Goal: Use online tool/utility

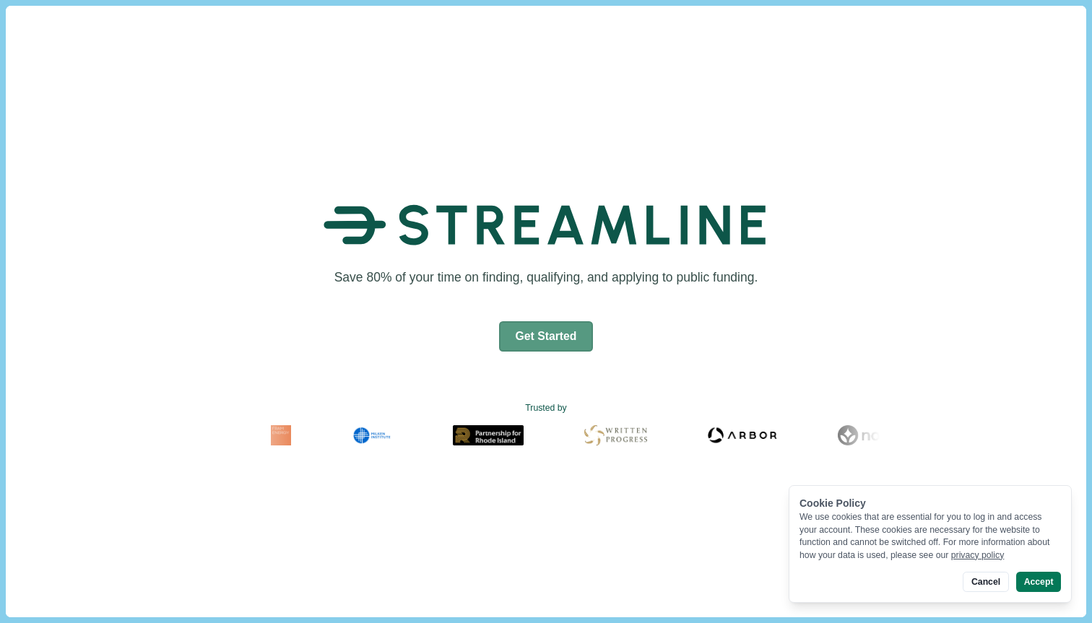
click at [529, 330] on button "Get Started" at bounding box center [546, 336] width 95 height 30
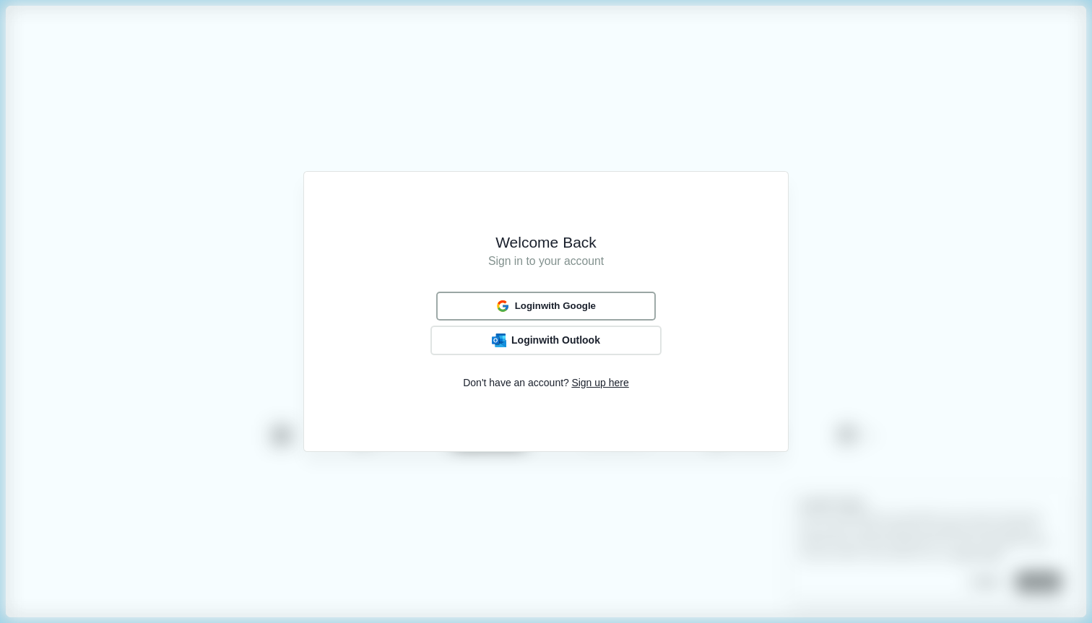
click at [542, 312] on div "Login with Google" at bounding box center [545, 306] width 109 height 19
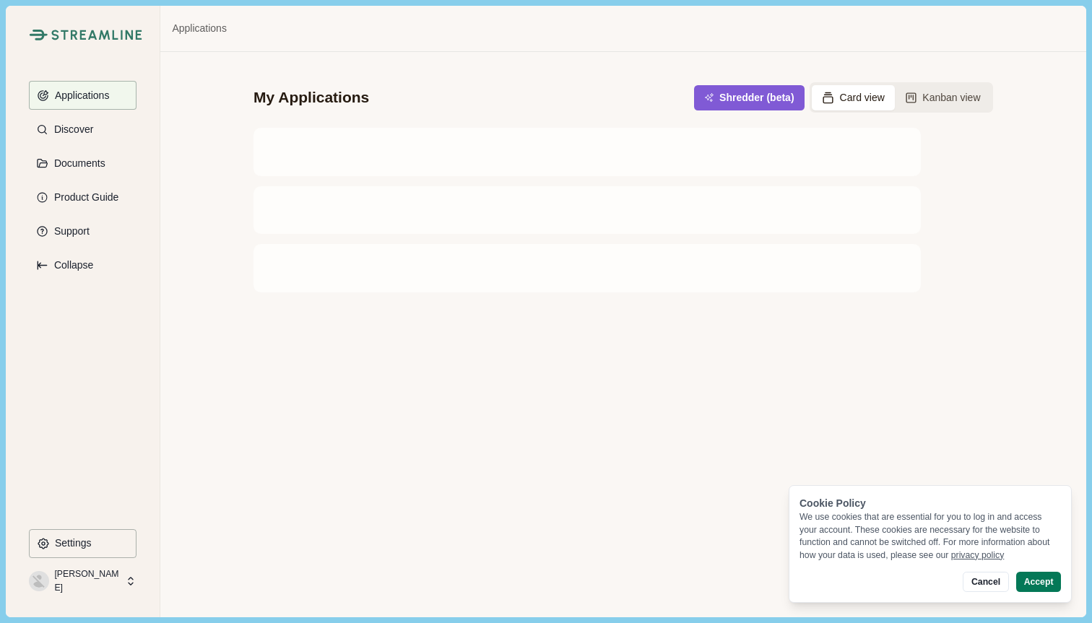
click at [129, 585] on icon at bounding box center [130, 581] width 13 height 13
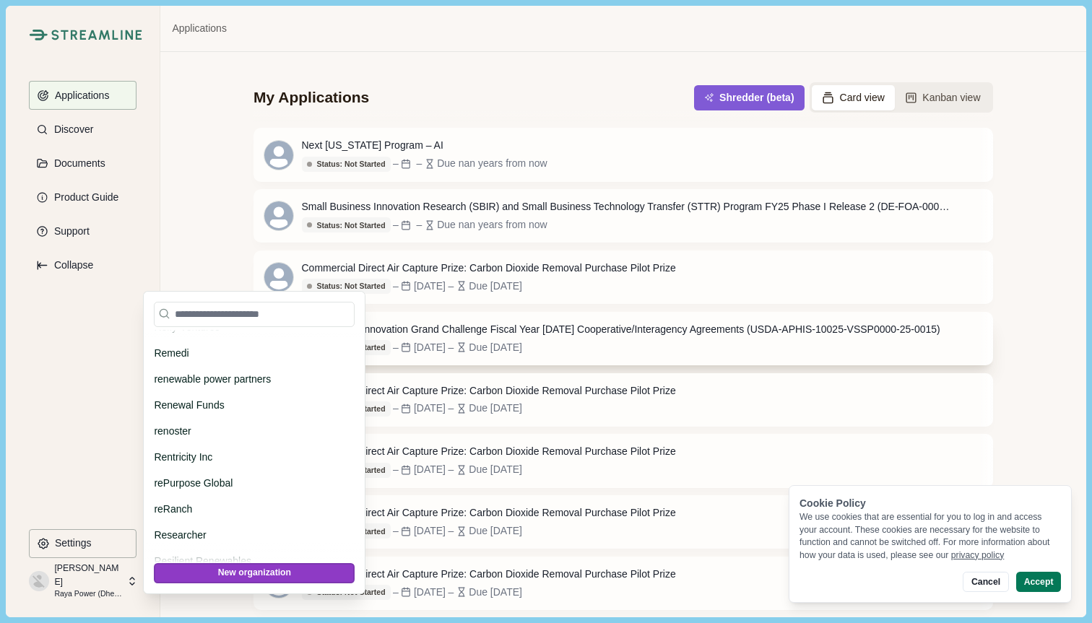
scroll to position [40760, 0]
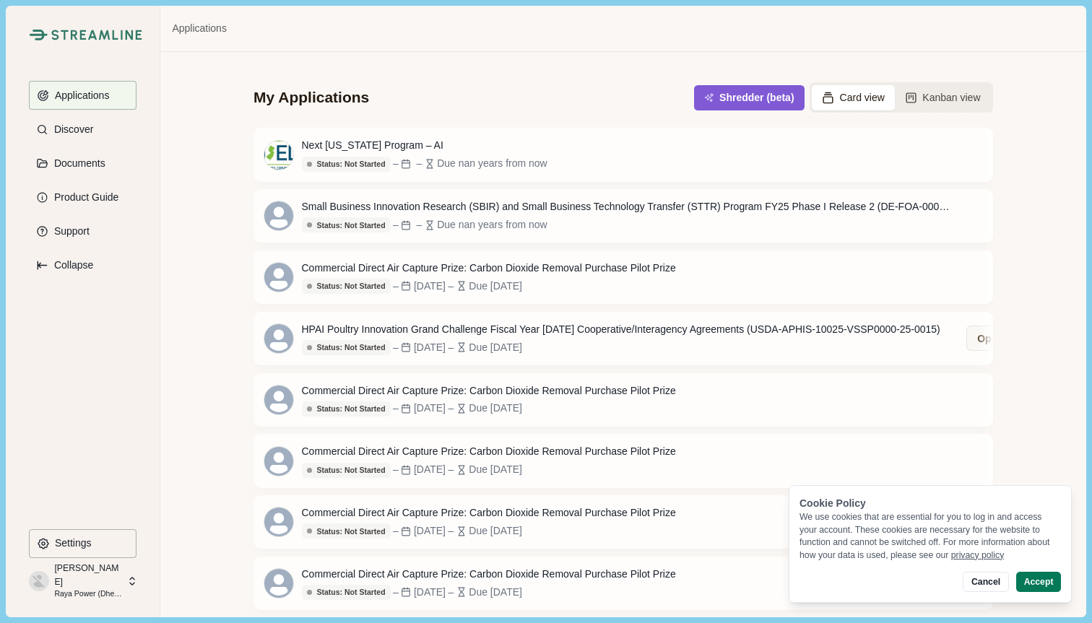
click at [1076, 196] on div "My Applications Shredder (beta) Card view Kanban view Next [US_STATE] Program –…" at bounding box center [622, 334] width 925 height 565
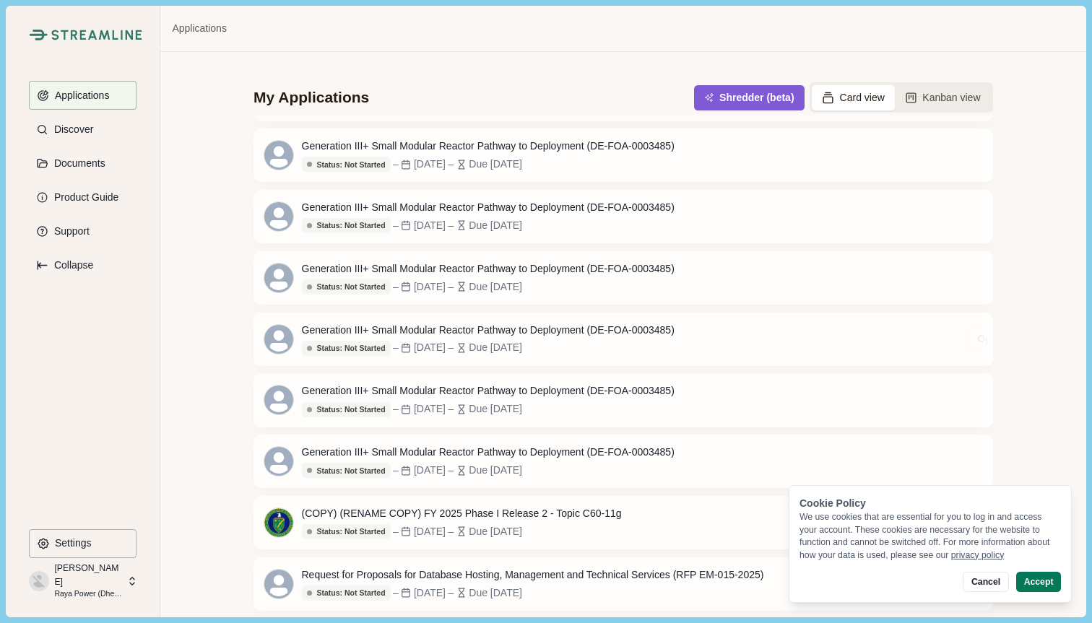
scroll to position [1367, 0]
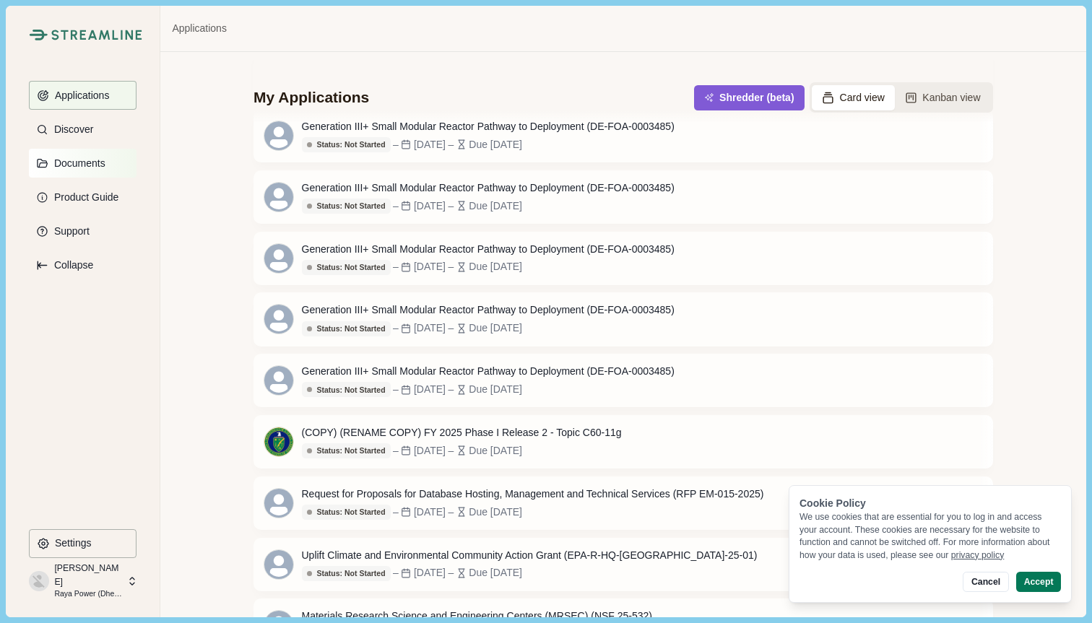
click at [74, 160] on p "Documents" at bounding box center [77, 163] width 56 height 12
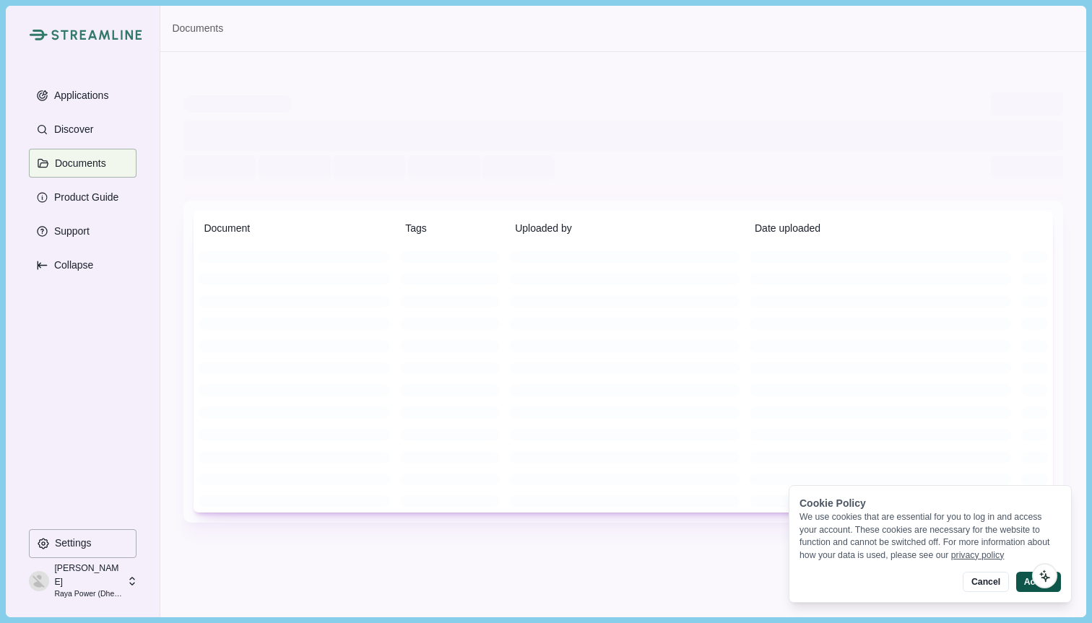
click at [1022, 584] on button "Accept" at bounding box center [1038, 582] width 45 height 20
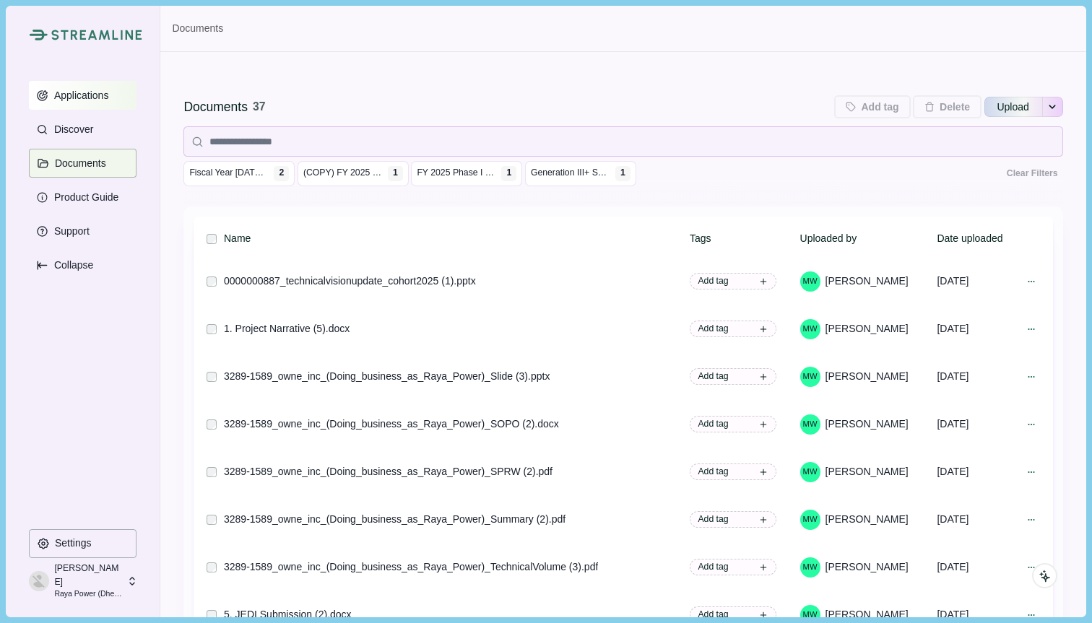
click at [100, 94] on p "Applications" at bounding box center [79, 96] width 60 height 12
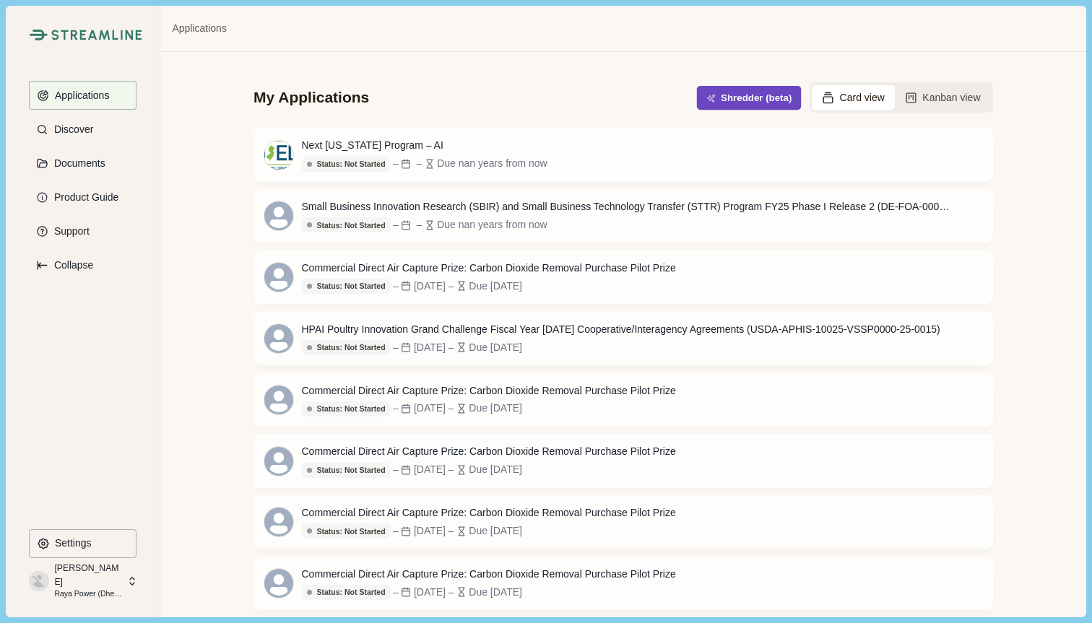
click at [745, 103] on button "Shredder (beta)" at bounding box center [749, 98] width 105 height 24
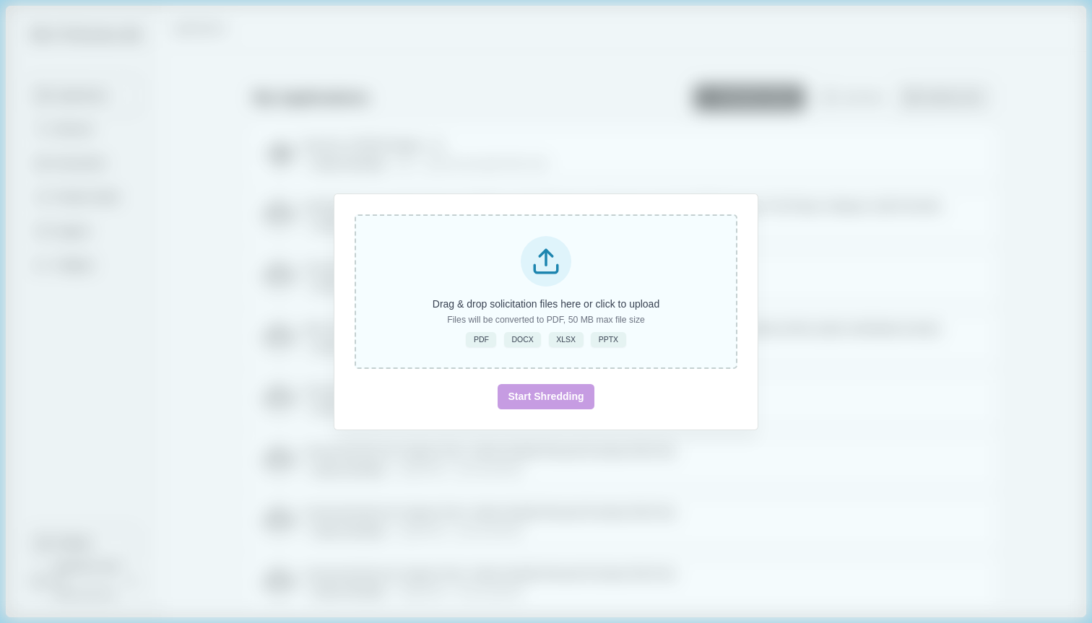
click at [641, 293] on div "Drag & drop solicitation files here or click to upload Files will be converted …" at bounding box center [546, 292] width 383 height 155
